Goal: Information Seeking & Learning: Learn about a topic

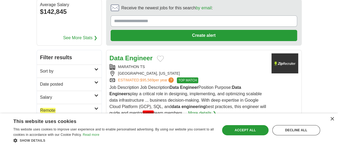
scroll to position [62, 0]
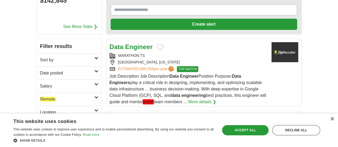
click at [74, 57] on h2 "Sort by" at bounding box center [67, 60] width 54 height 6
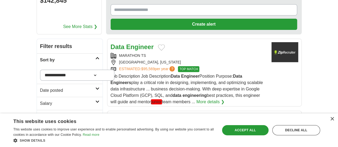
click at [74, 57] on h2 "Sort by" at bounding box center [67, 60] width 55 height 6
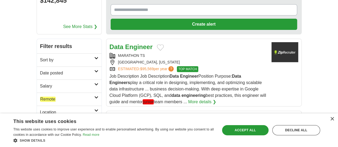
click at [76, 70] on h2 "Date posted" at bounding box center [67, 73] width 54 height 6
click at [40, 83] on link "Last 24 hours" at bounding box center [69, 86] width 58 height 6
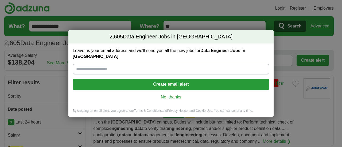
click at [169, 96] on link "No, thanks" at bounding box center [171, 97] width 188 height 6
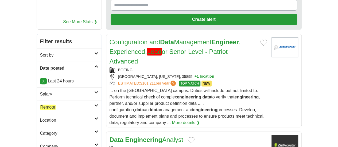
scroll to position [71, 0]
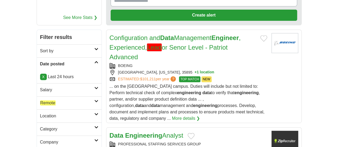
click at [78, 100] on h2 "Remote" at bounding box center [67, 103] width 54 height 6
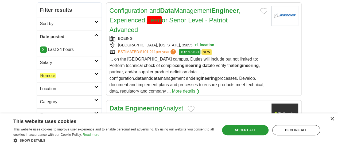
scroll to position [99, 0]
click at [94, 72] on icon at bounding box center [96, 73] width 4 height 3
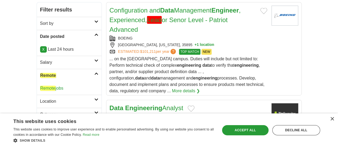
click at [40, 86] on link "Remote jobs" at bounding box center [51, 88] width 23 height 5
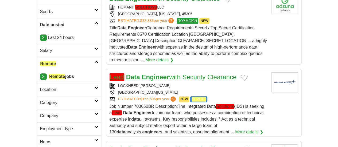
scroll to position [111, 0]
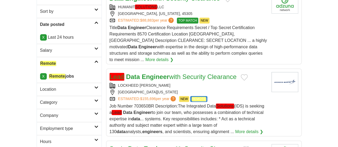
click at [80, 83] on link "Location" at bounding box center [69, 89] width 65 height 13
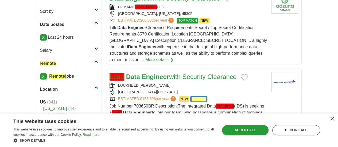
click at [80, 83] on link "Location" at bounding box center [69, 89] width 65 height 13
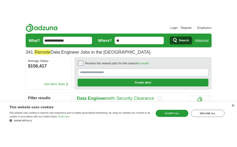
scroll to position [0, 0]
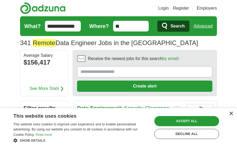
click at [233, 114] on div "×" at bounding box center [231, 114] width 4 height 4
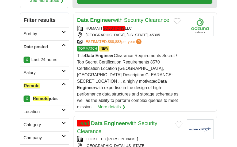
scroll to position [89, 0]
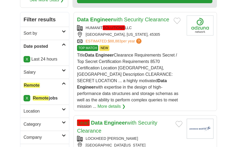
click at [183, 70] on article "Data Engineer with Security Clearance HUMANIT SOLUTIONS LLC [GEOGRAPHIC_DATA], …" at bounding box center [144, 61] width 143 height 99
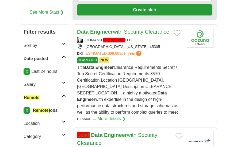
scroll to position [77, 0]
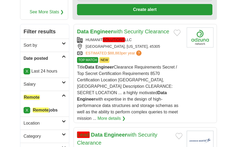
click at [188, 60] on article "Data Engineer with Security Clearance HUMANIT SOLUTIONS LLC [GEOGRAPHIC_DATA], …" at bounding box center [144, 73] width 143 height 99
